Goal: Information Seeking & Learning: Learn about a topic

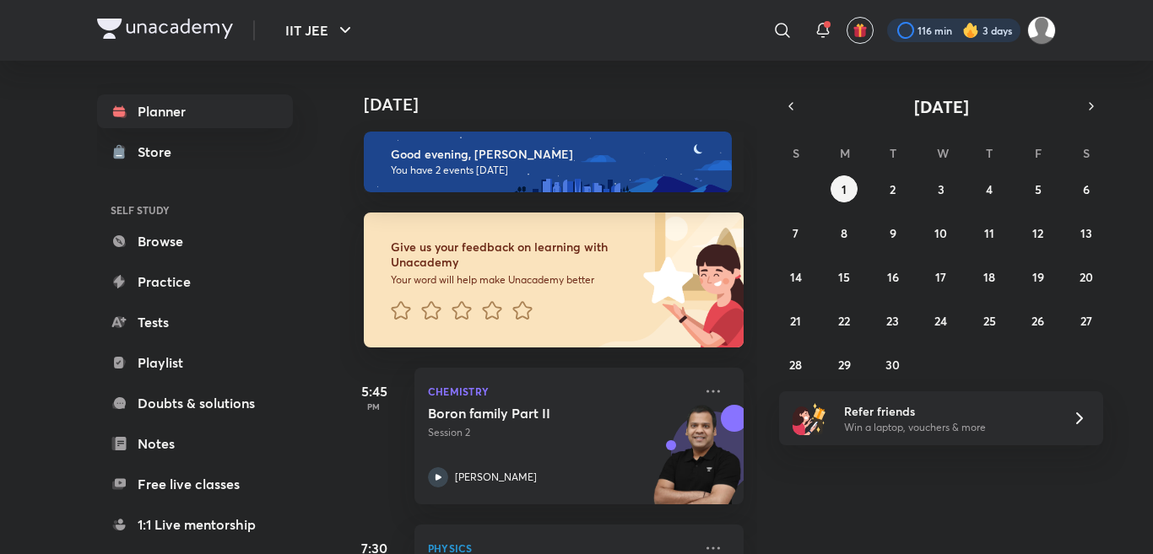
click at [906, 34] on div at bounding box center [953, 31] width 133 height 24
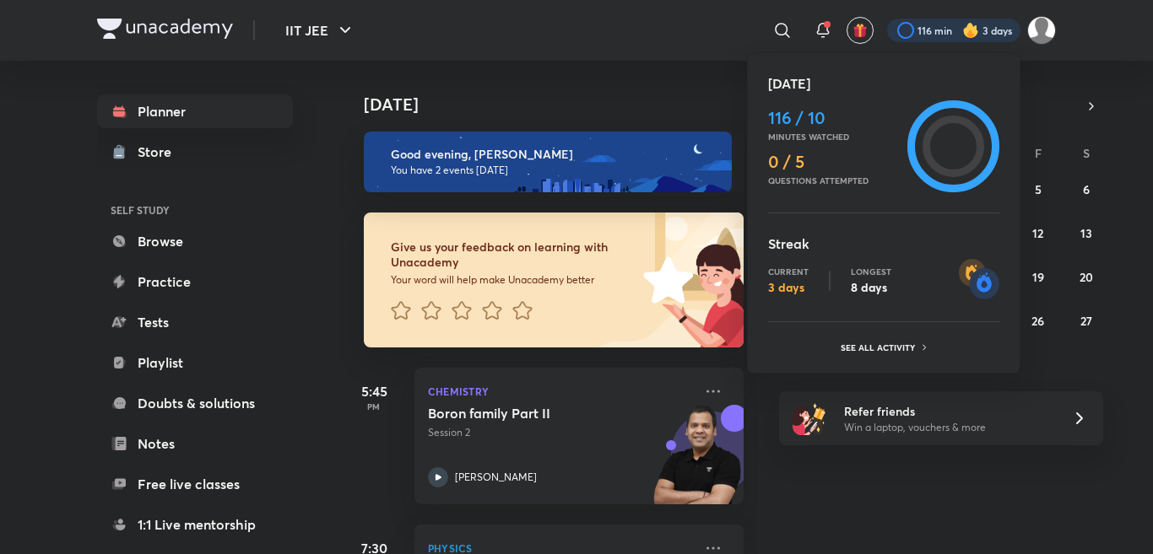
click at [711, 96] on div at bounding box center [576, 277] width 1153 height 554
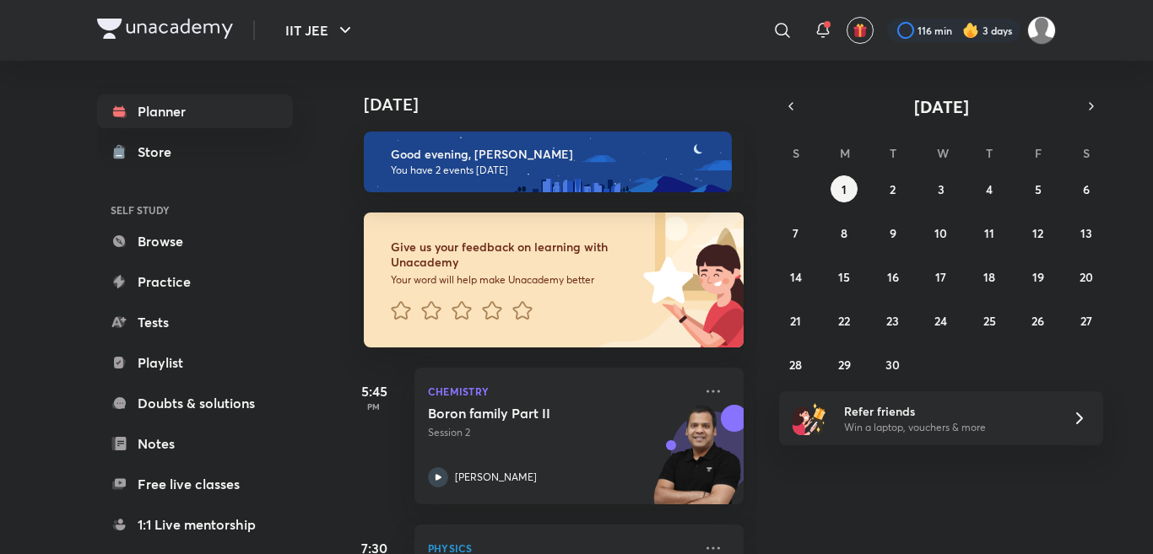
click at [711, 96] on h4 "Today" at bounding box center [562, 105] width 397 height 20
drag, startPoint x: 761, startPoint y: 151, endPoint x: 761, endPoint y: 170, distance: 19.4
click at [761, 170] on div "Today Good evening, kavin You have 2 events today Give us your feedback on lear…" at bounding box center [744, 308] width 809 height 494
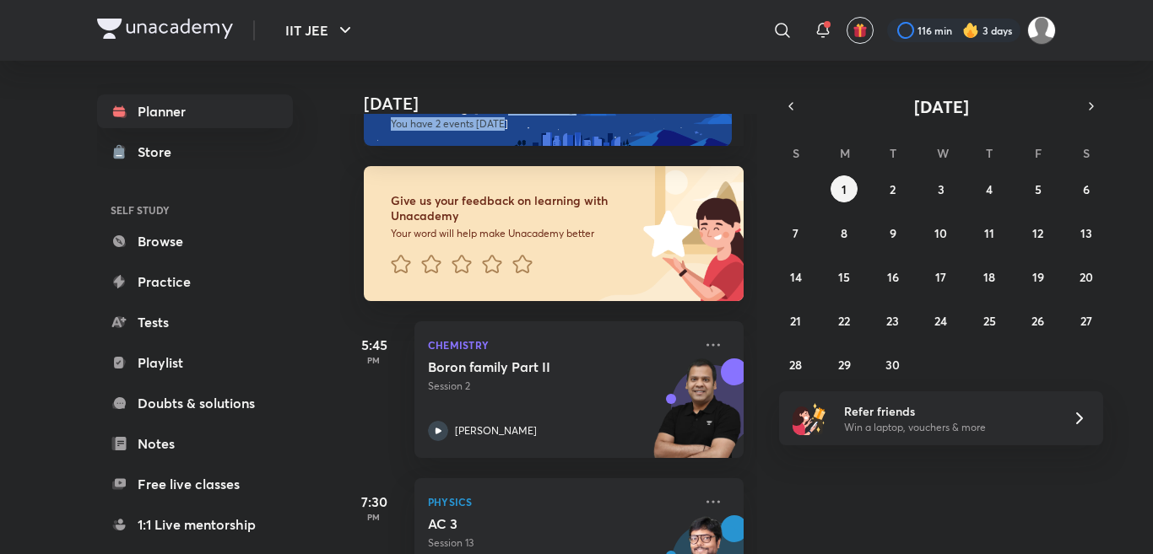
scroll to position [66, 0]
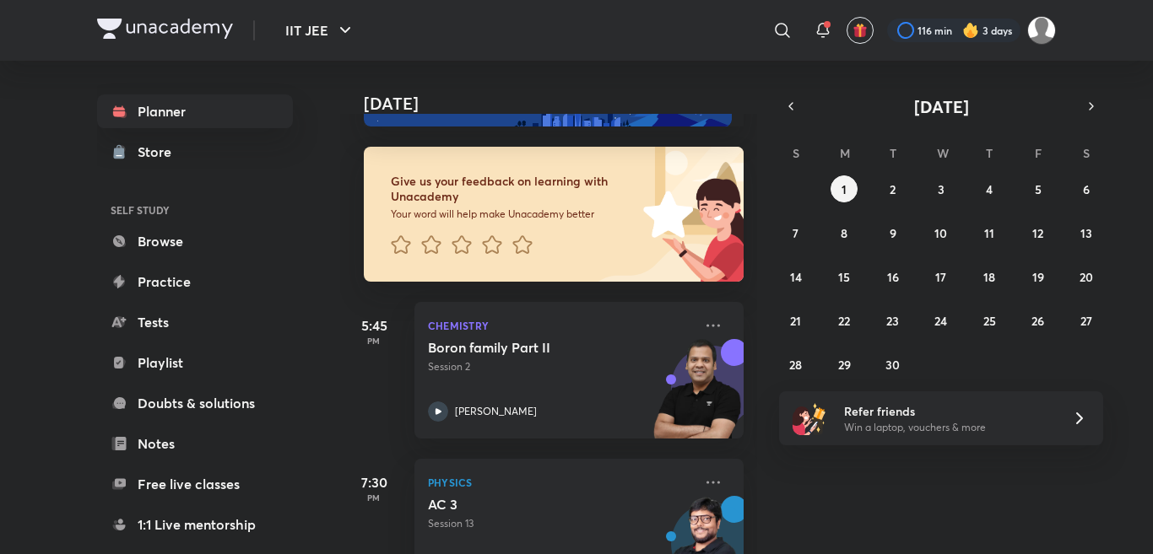
drag, startPoint x: 757, startPoint y: 250, endPoint x: 760, endPoint y: 271, distance: 21.4
click at [760, 271] on div "Today Good evening, kavin You have 2 events today Give us your feedback on lear…" at bounding box center [744, 308] width 809 height 494
drag, startPoint x: 759, startPoint y: 291, endPoint x: 760, endPoint y: 329, distance: 38.0
click at [760, 332] on div "Today Good evening, kavin You have 2 events today Give us your feedback on lear…" at bounding box center [744, 308] width 809 height 494
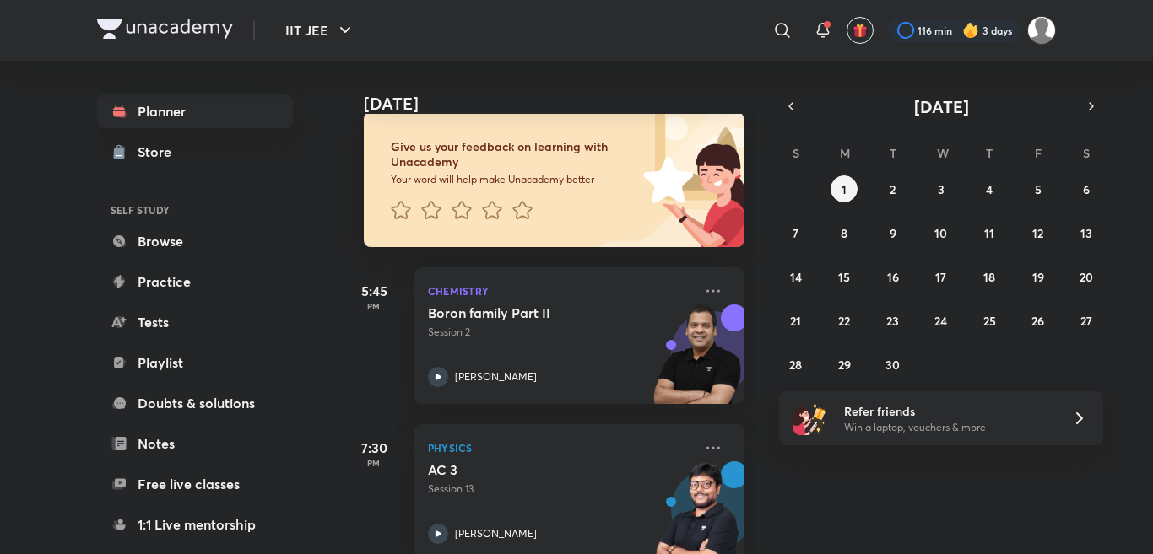
scroll to position [135, 0]
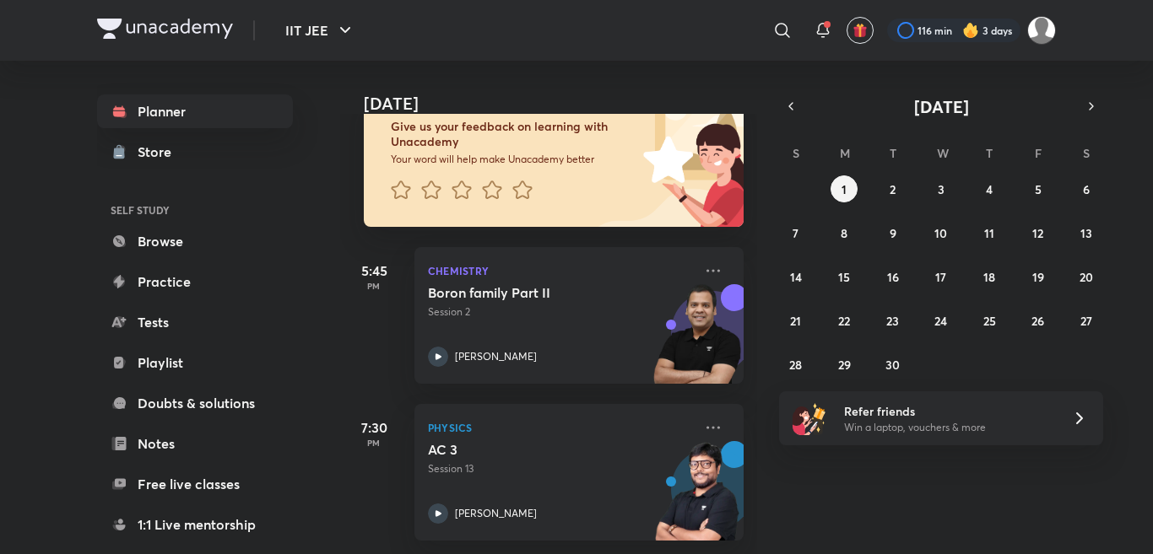
drag, startPoint x: 766, startPoint y: 370, endPoint x: 773, endPoint y: 430, distance: 60.3
click at [773, 430] on div "Today Good evening, kavin You have 2 events today Give us your feedback on lear…" at bounding box center [744, 308] width 809 height 494
